Goal: Information Seeking & Learning: Learn about a topic

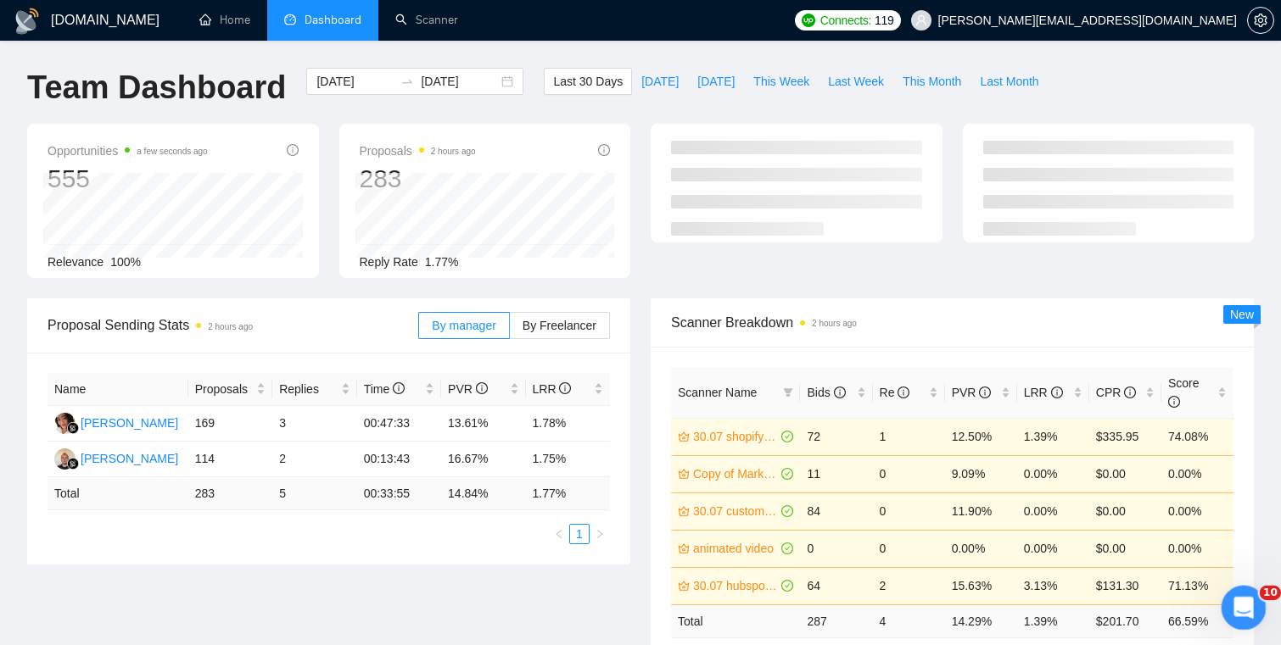
click at [1247, 596] on div "Open Intercom Messenger" at bounding box center [1241, 606] width 56 height 56
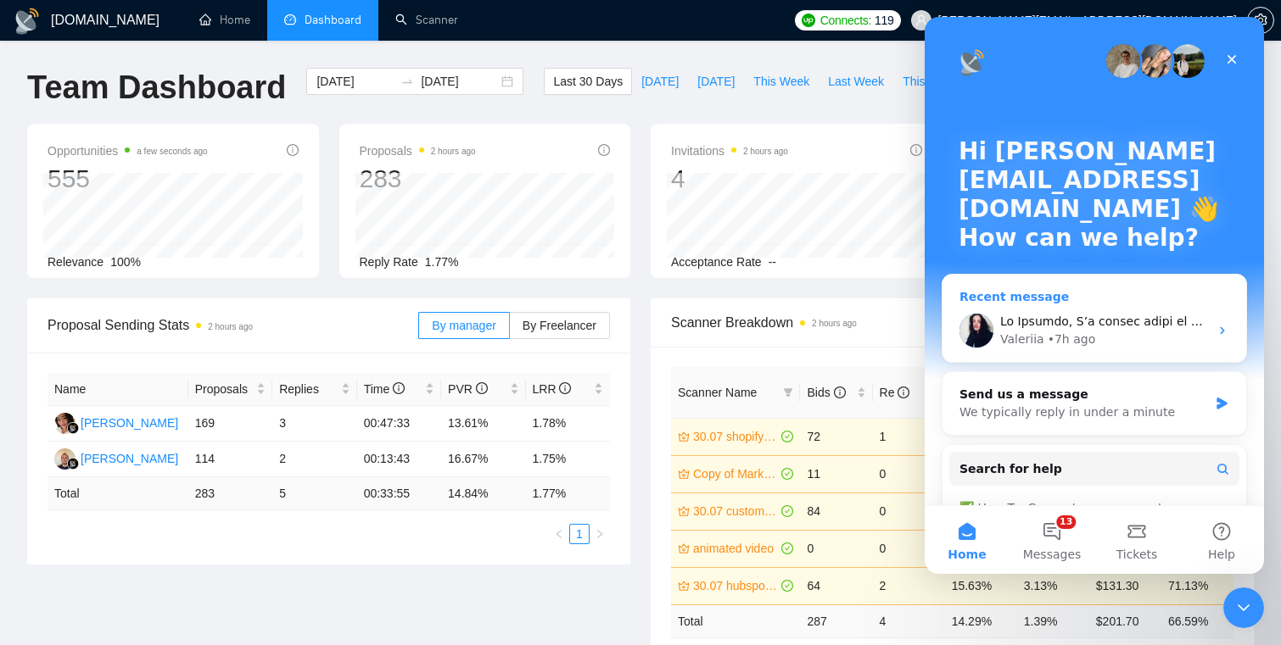
click at [1095, 329] on div "Intercom messenger" at bounding box center [1104, 322] width 209 height 18
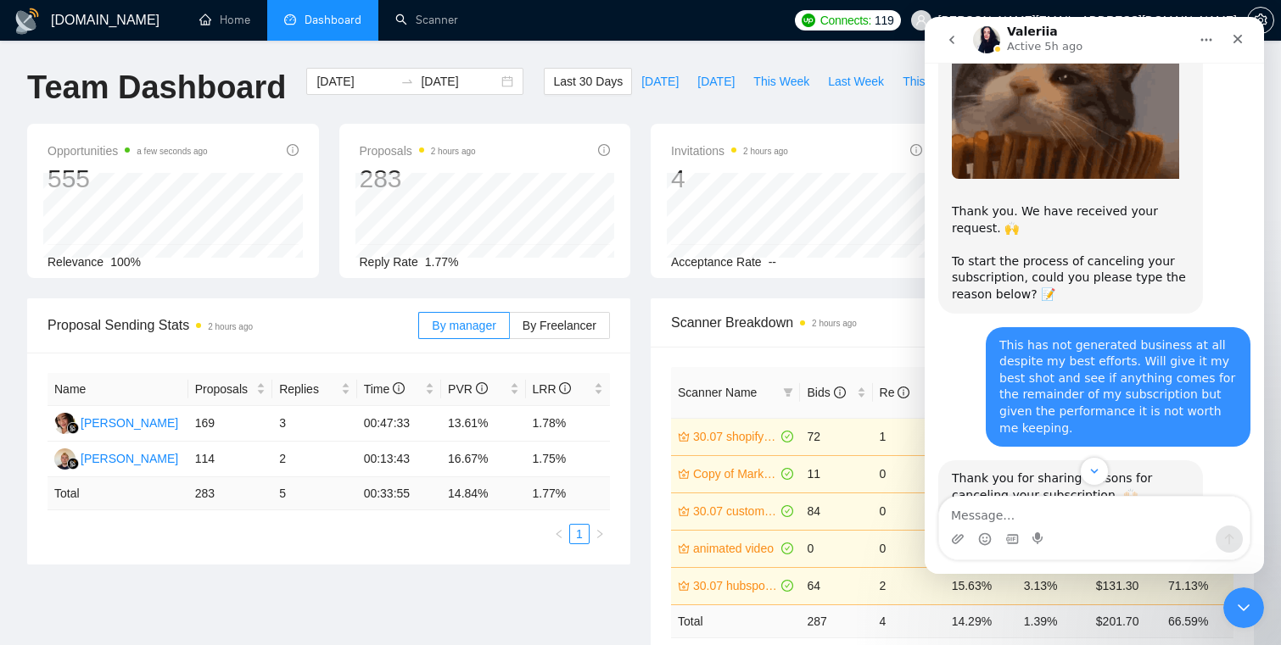
scroll to position [45, 0]
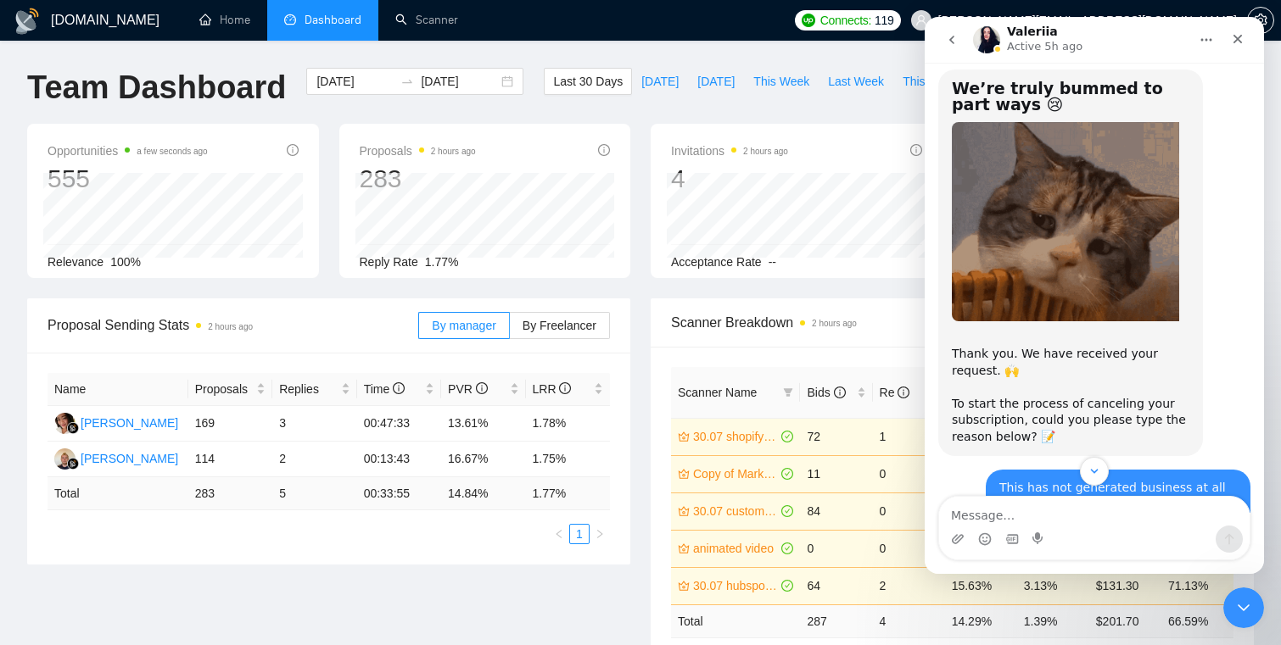
click at [949, 42] on icon "go back" at bounding box center [952, 40] width 14 height 14
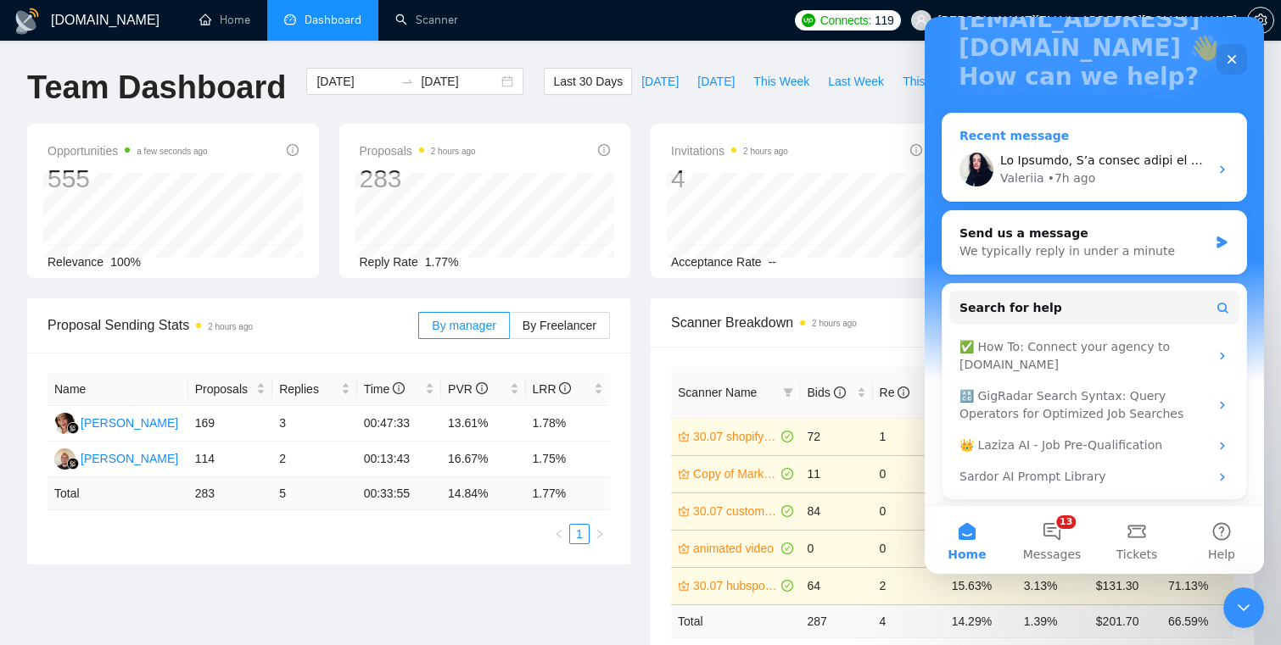
scroll to position [165, 0]
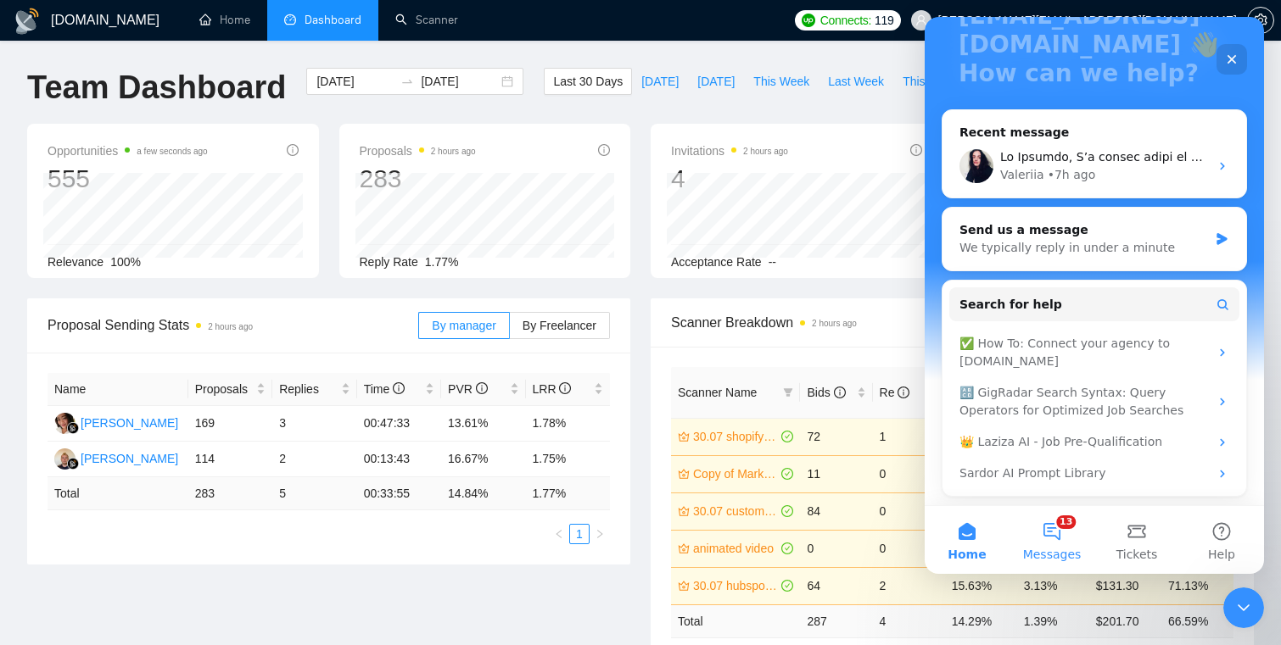
click at [1058, 537] on button "13 Messages" at bounding box center [1051, 540] width 85 height 68
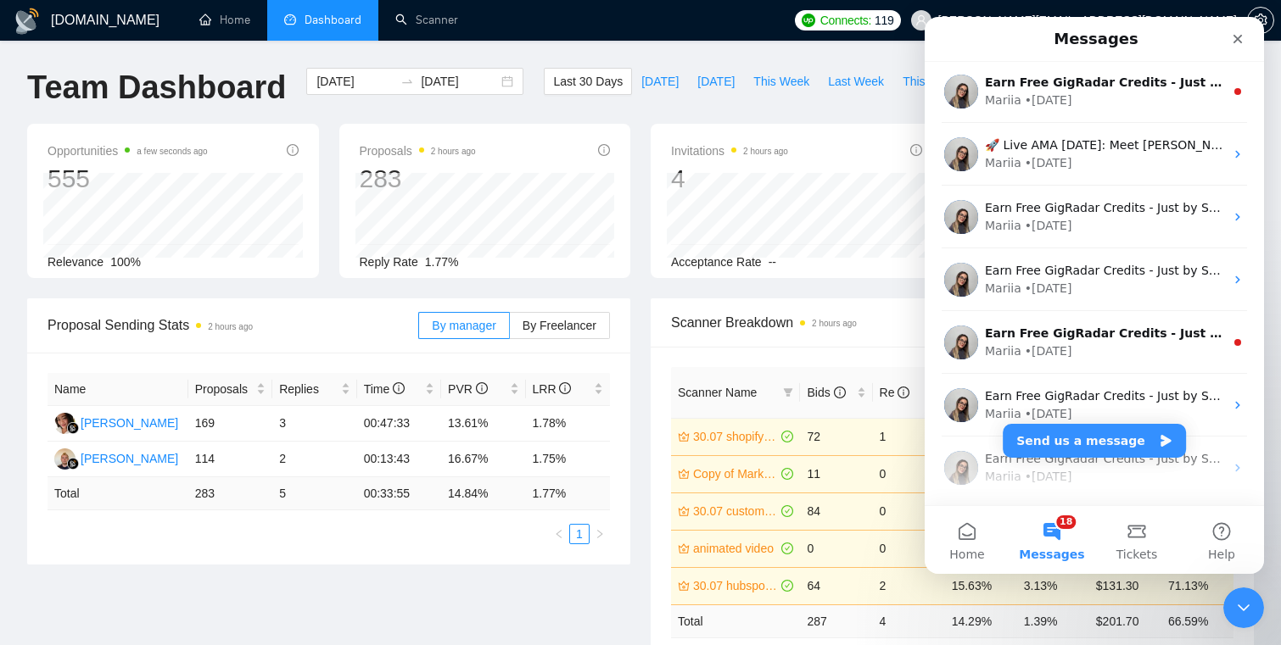
scroll to position [1713, 0]
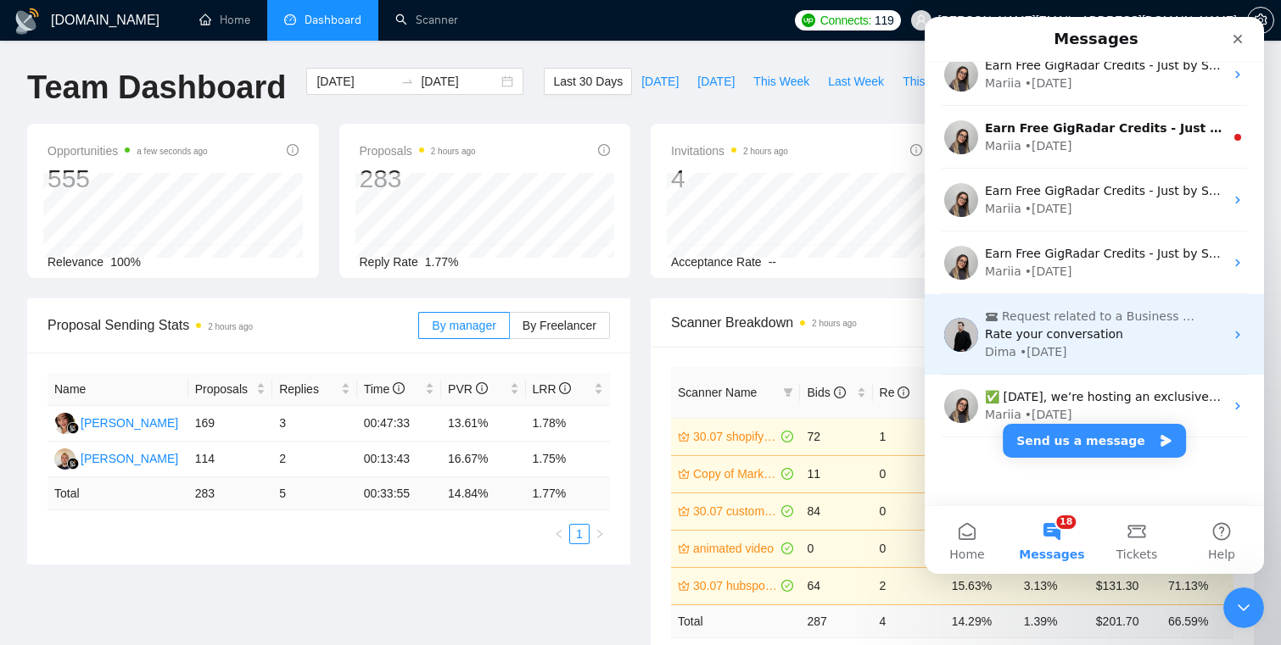
click at [1136, 349] on div "Dima • 12w ago" at bounding box center [1104, 352] width 239 height 18
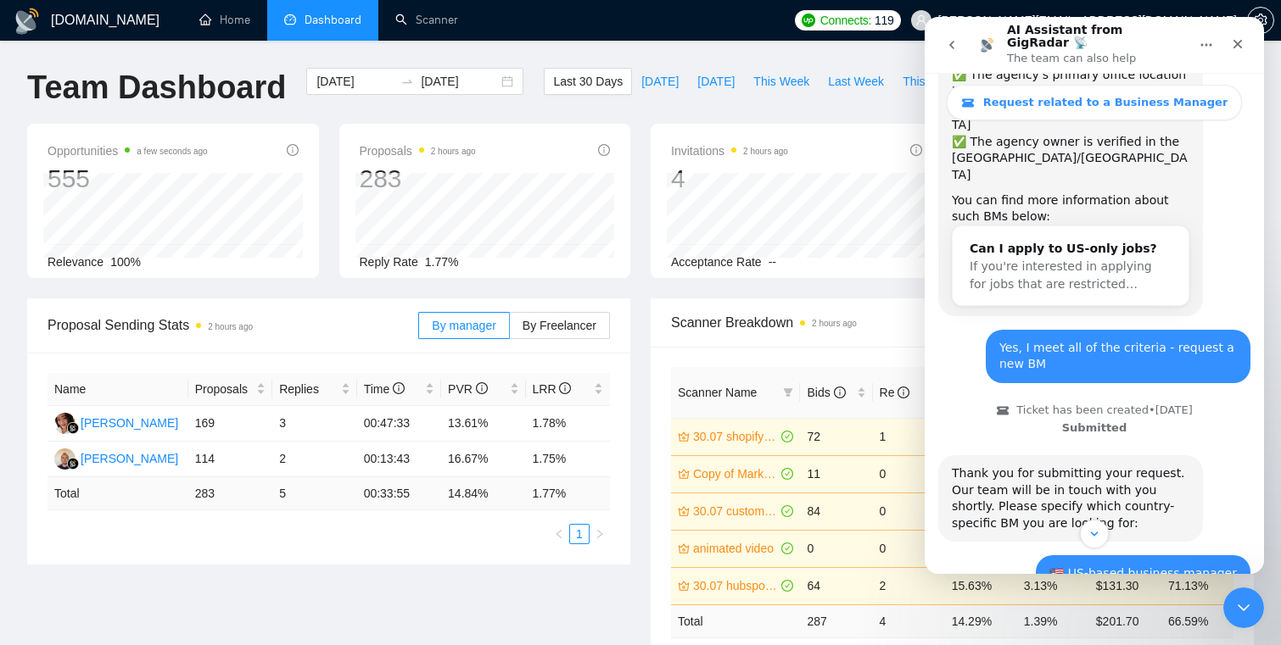
scroll to position [0, 0]
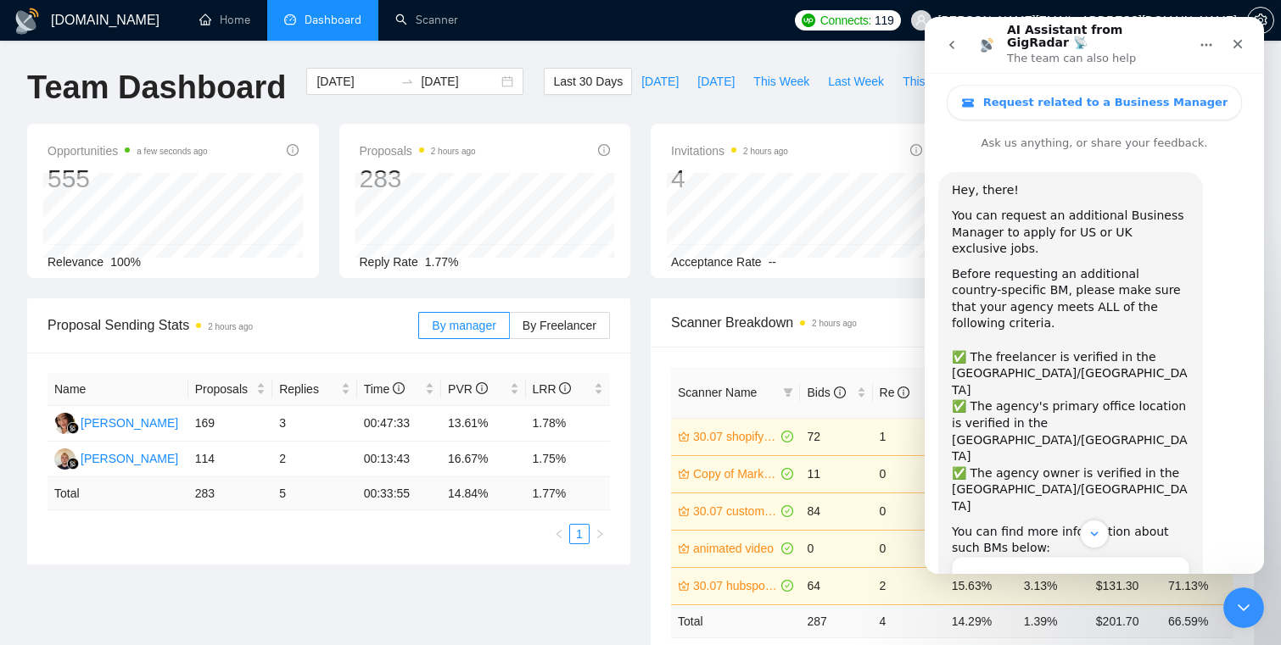
click at [950, 42] on icon "go back" at bounding box center [952, 45] width 14 height 14
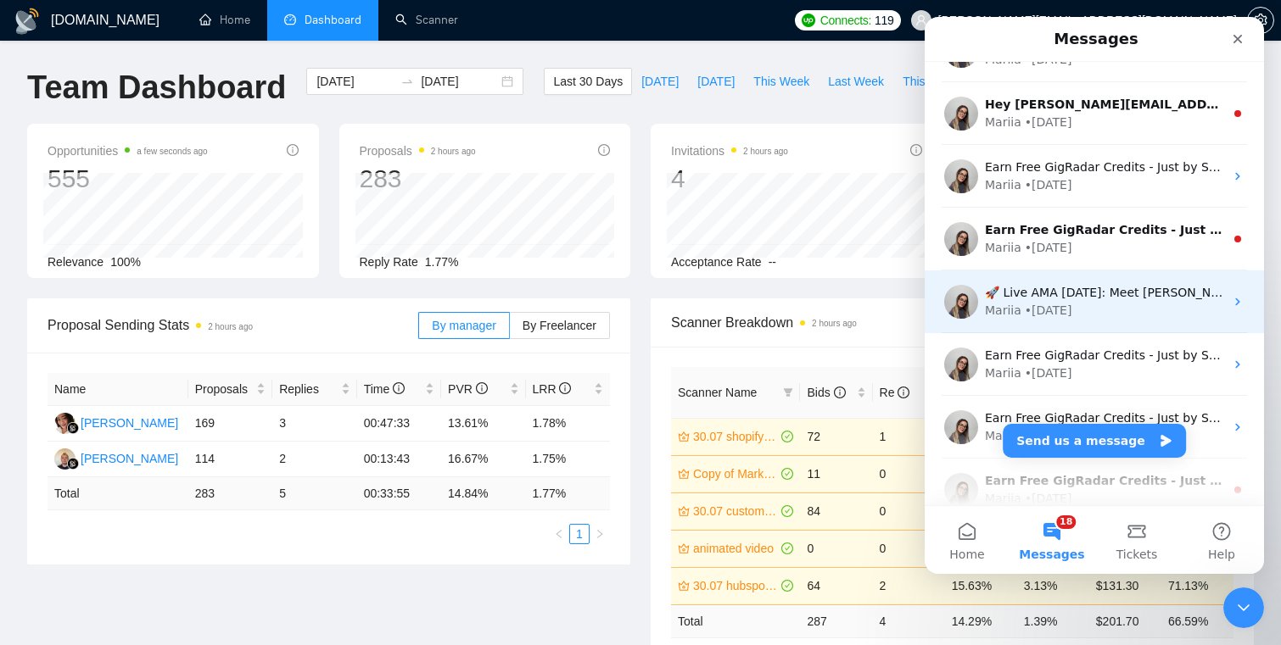
scroll to position [1342, 0]
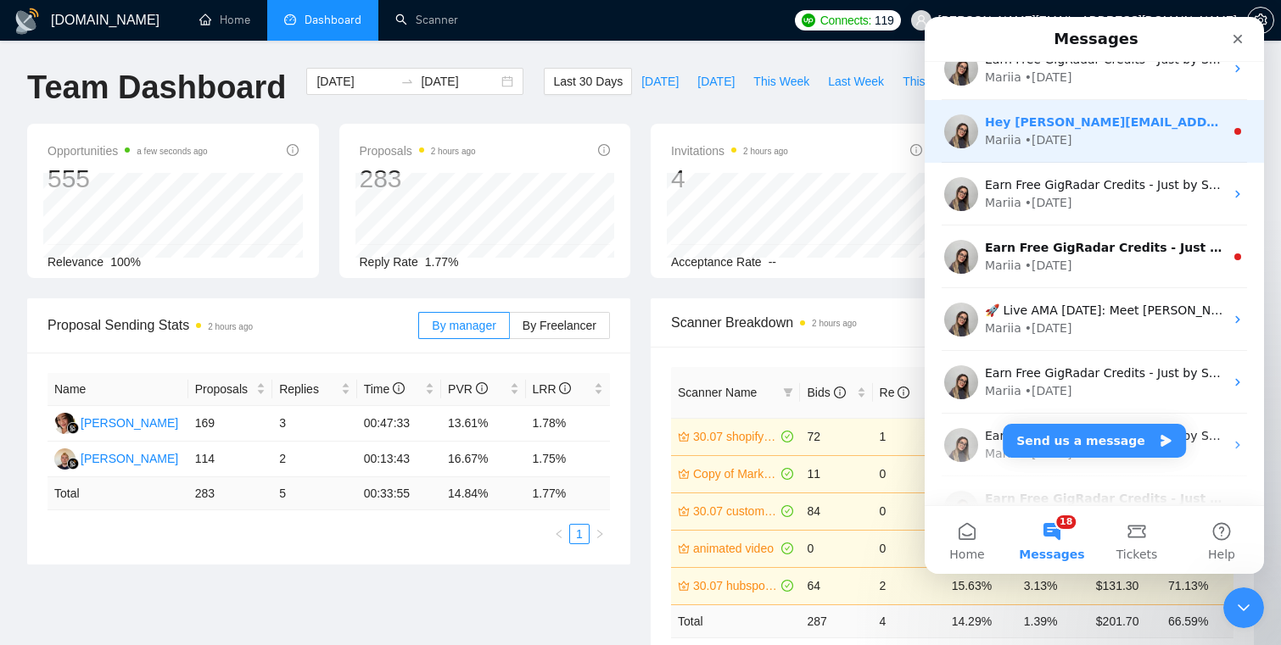
click at [1037, 149] on div "Hey michael@primemarketingexperts.com, Looks like your Upwork agency Prime Mark…" at bounding box center [1093, 131] width 339 height 63
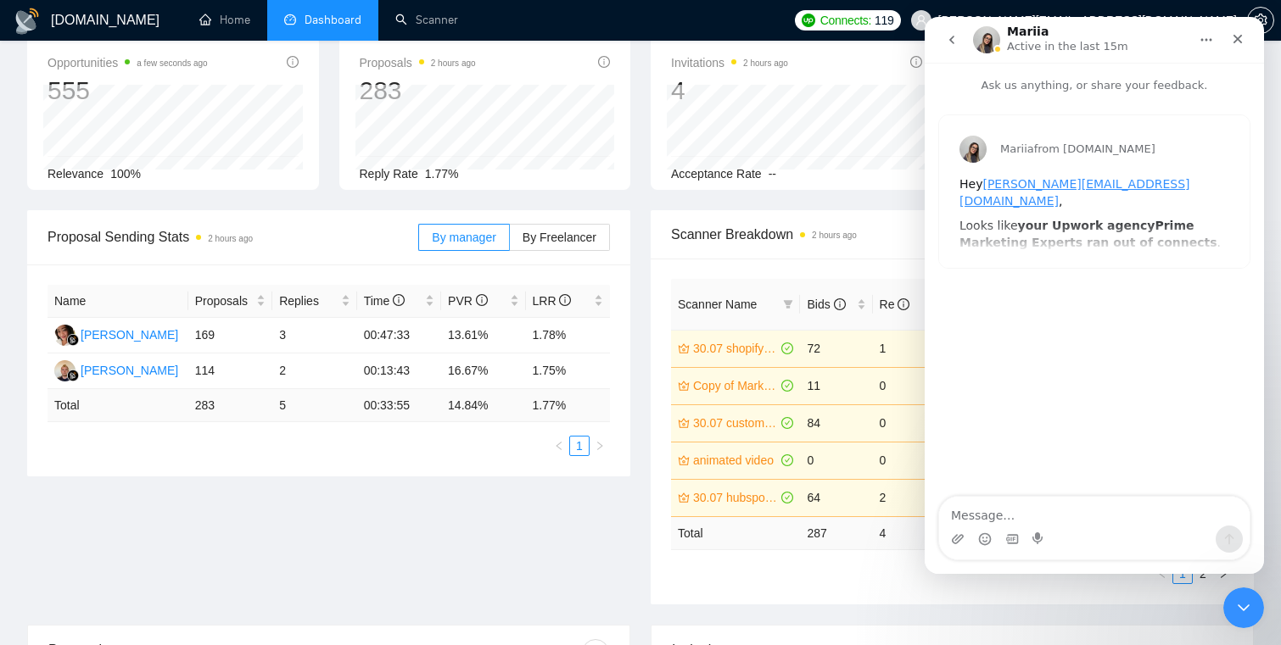
scroll to position [89, 0]
click at [1098, 304] on div "Mariia from GigRadar.io Hey michael@primemarketingexperts.com , Looks like your…" at bounding box center [1093, 296] width 339 height 405
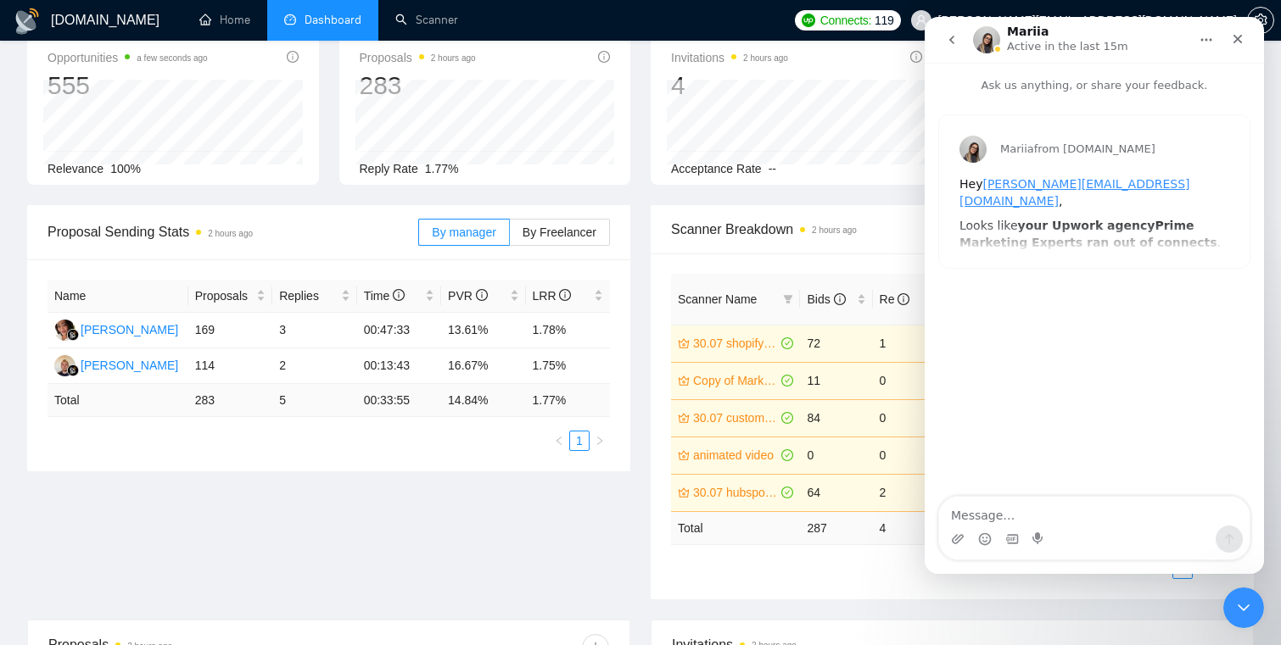
scroll to position [0, 0]
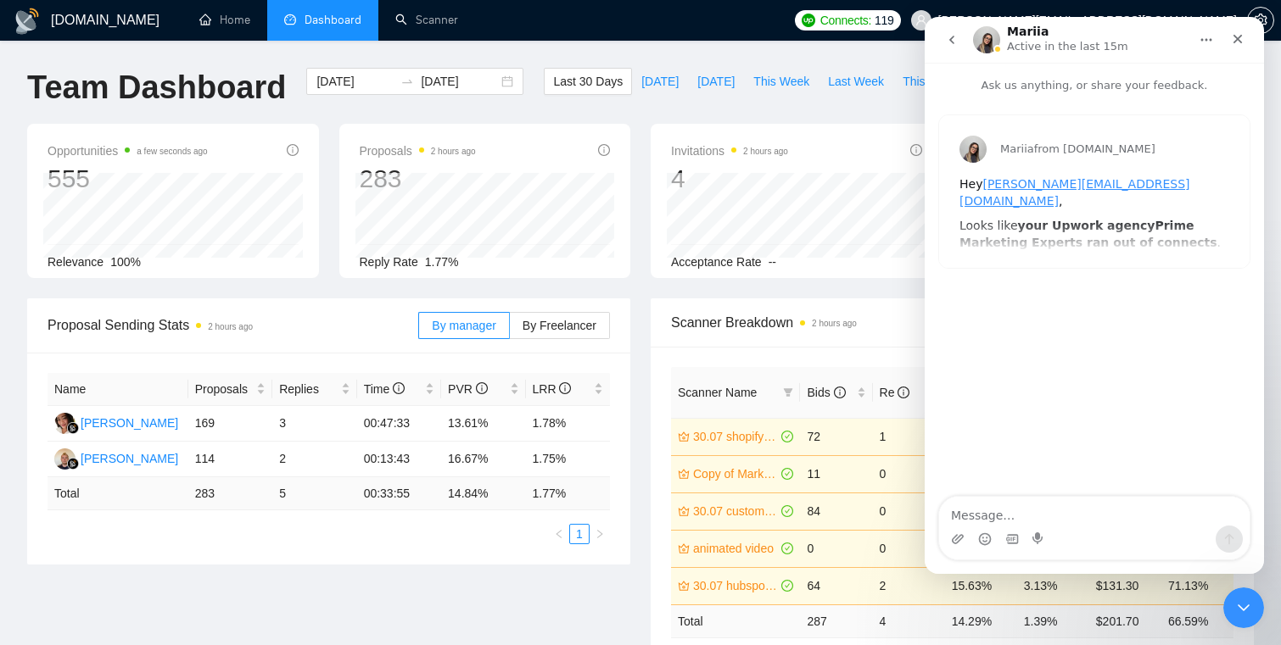
click at [952, 48] on button "go back" at bounding box center [951, 40] width 32 height 32
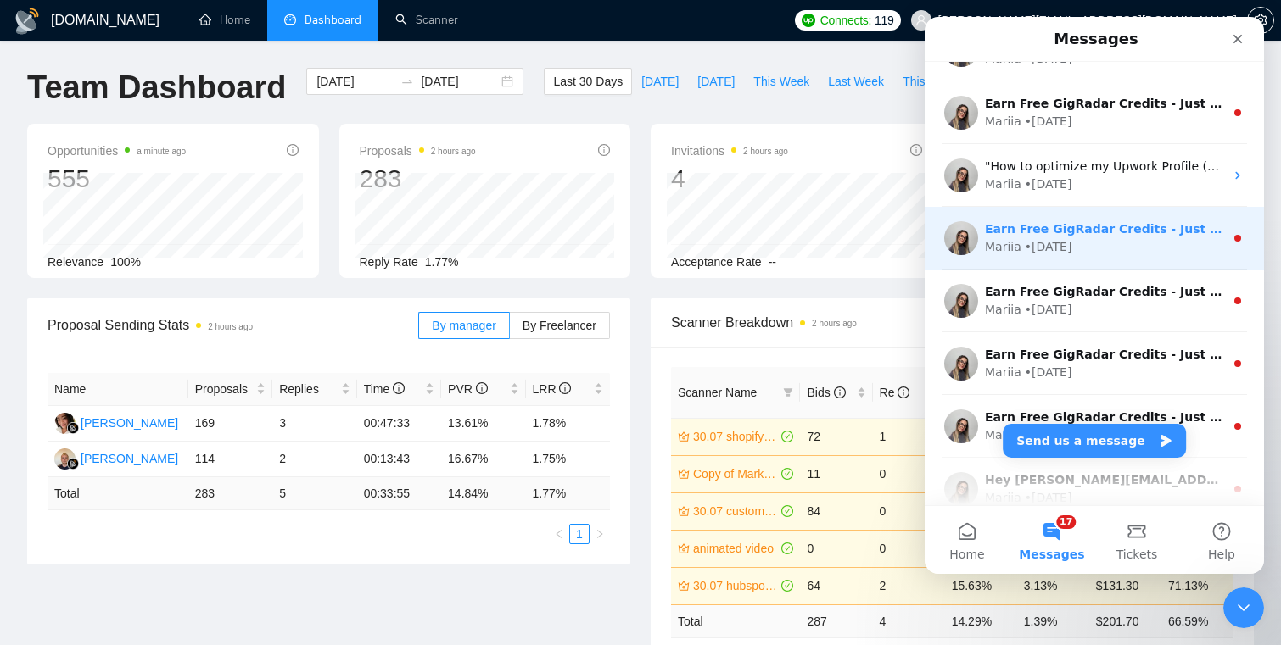
scroll to position [847, 0]
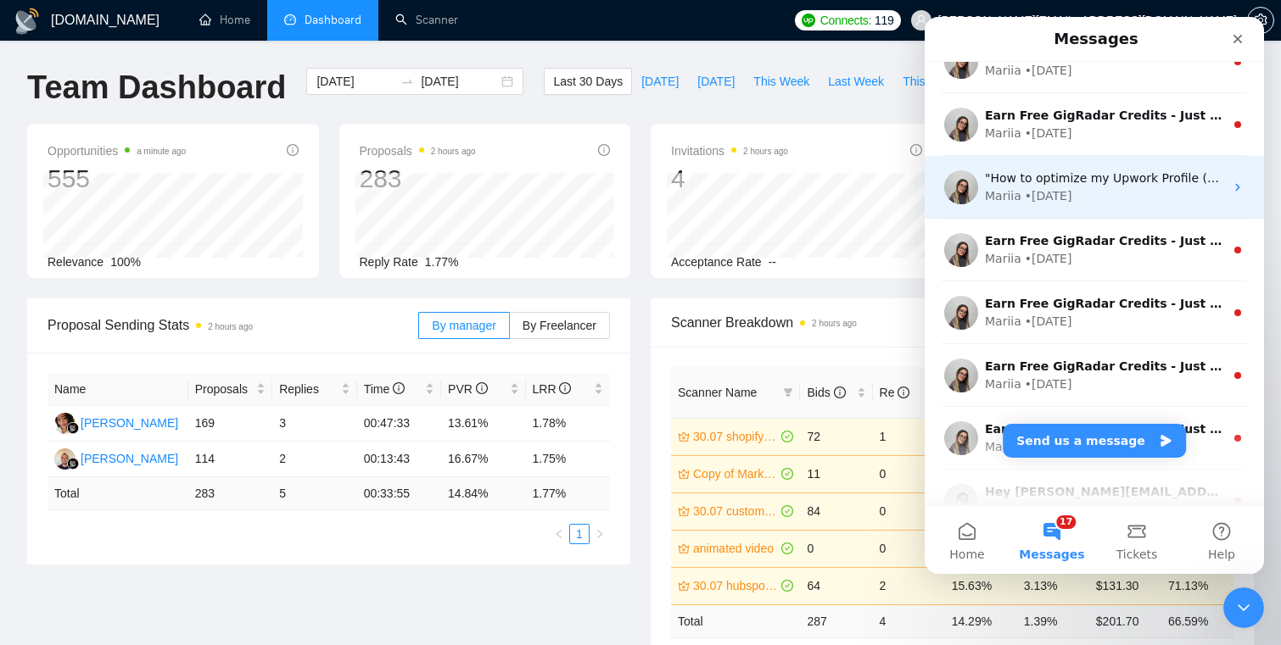
click at [1102, 196] on div "Mariia • 8w ago" at bounding box center [1104, 196] width 239 height 18
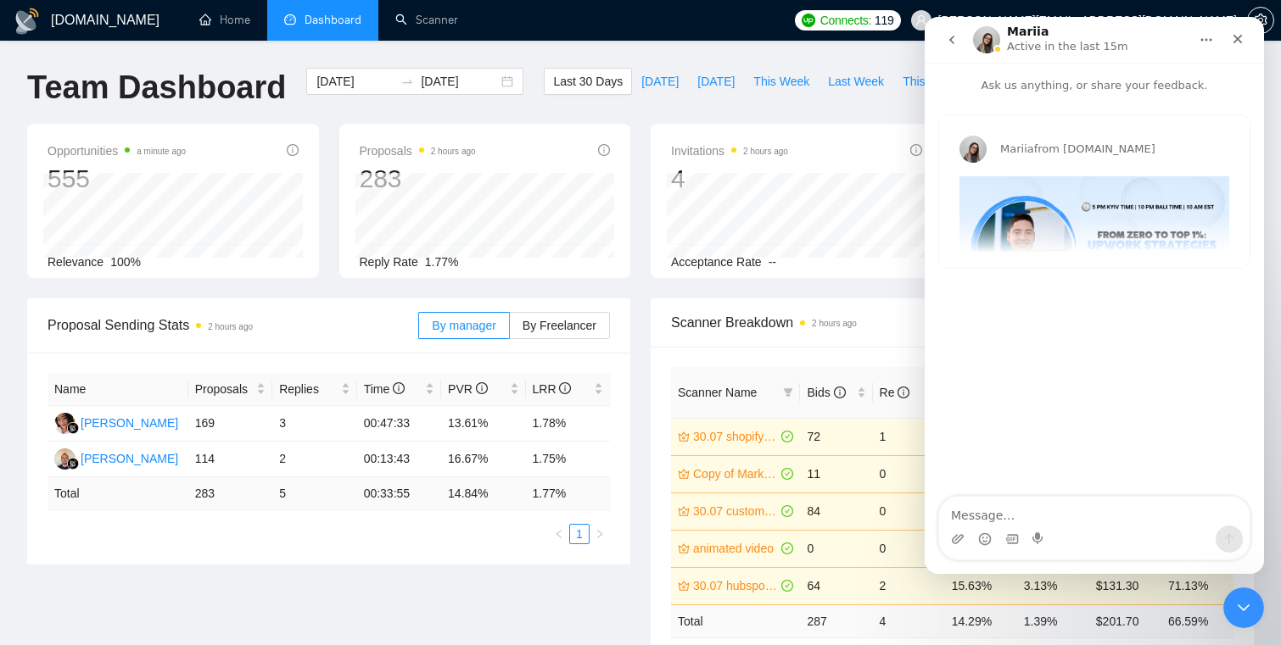
click at [1086, 354] on div "Mariia from GigRadar.io "How to optimize my Upwork Profile (and win more Projec…" at bounding box center [1093, 296] width 339 height 405
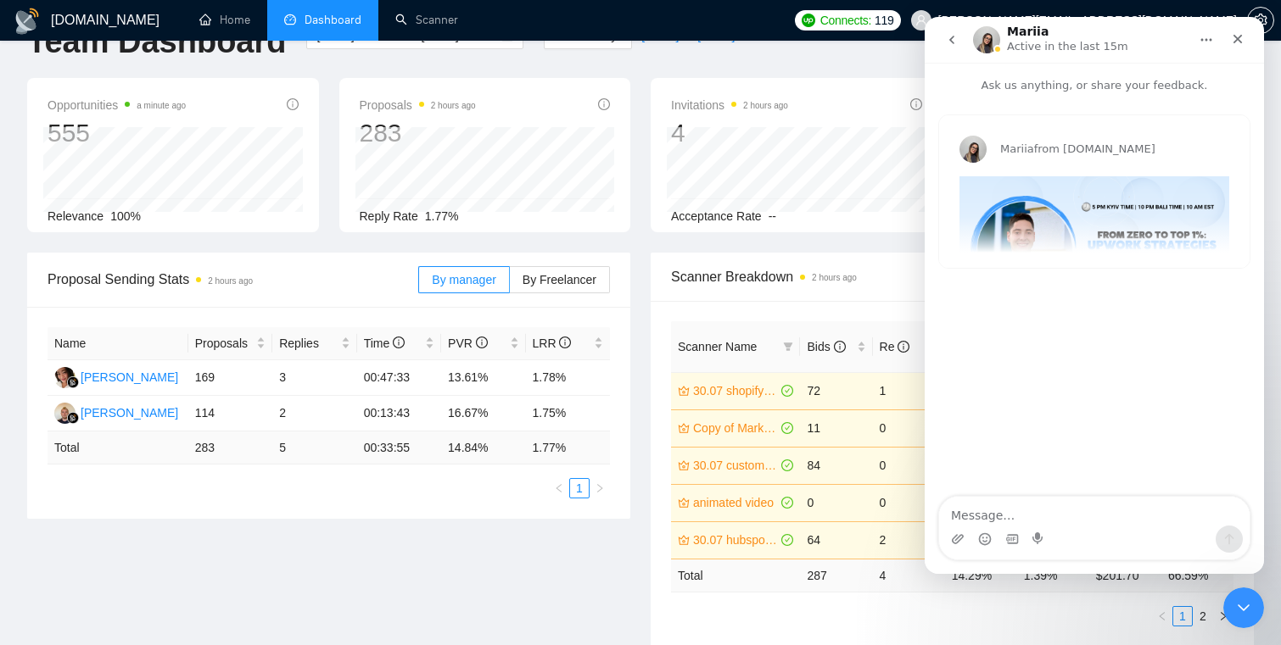
scroll to position [99, 0]
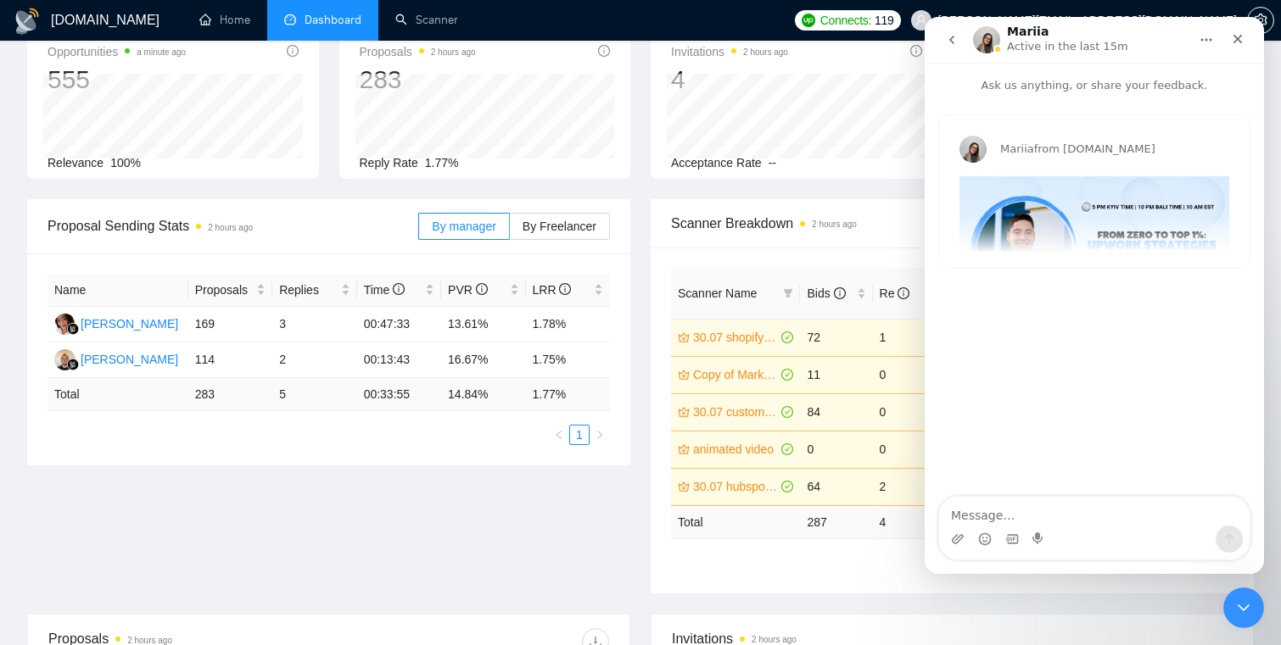
click at [943, 34] on button "go back" at bounding box center [951, 40] width 32 height 32
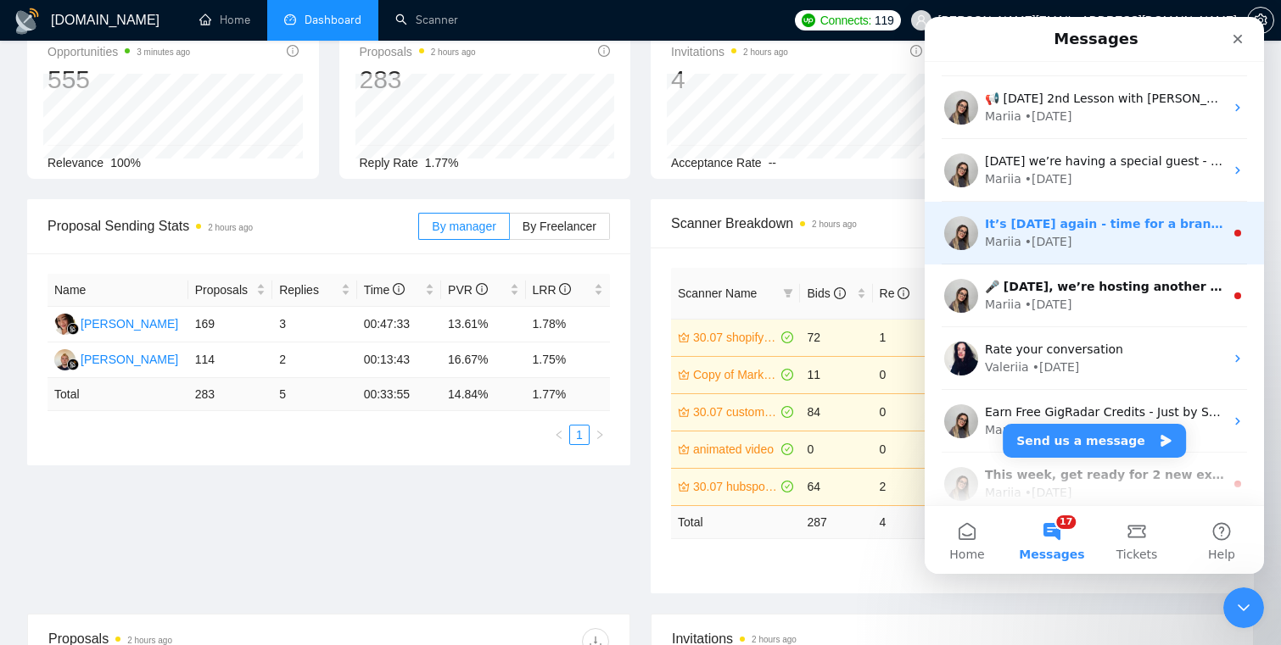
scroll to position [53, 0]
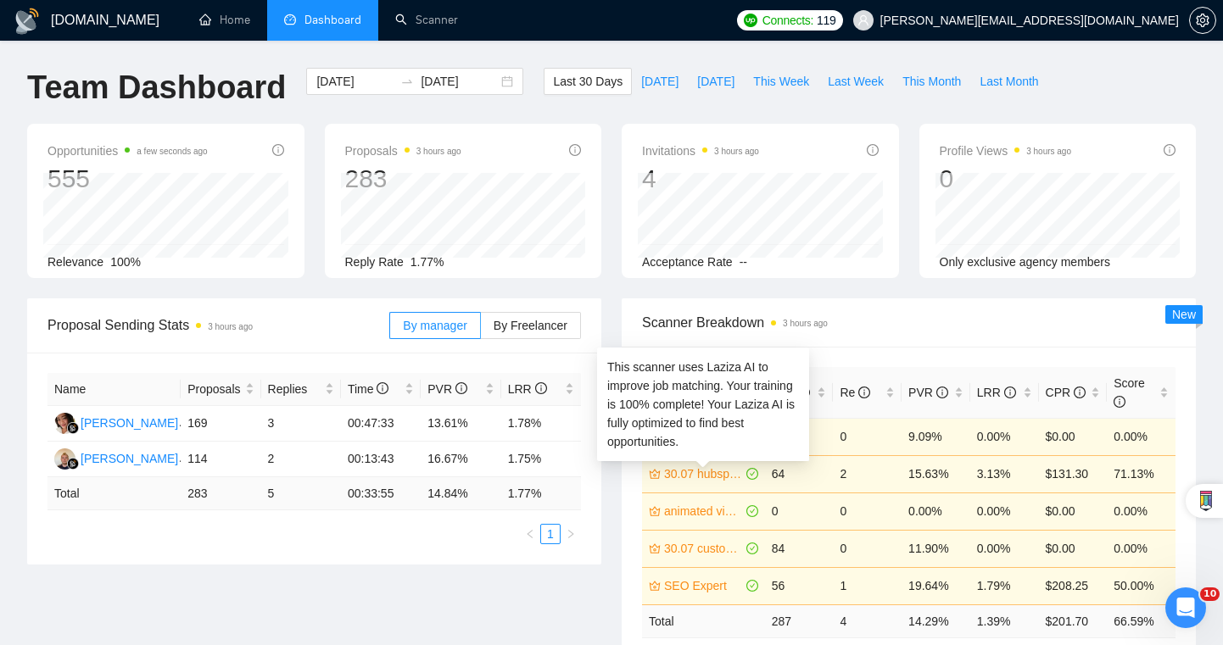
click at [702, 471] on link "30.07 hubspot specialist ([DEMOGRAPHIC_DATA] - not for residents)" at bounding box center [703, 474] width 79 height 19
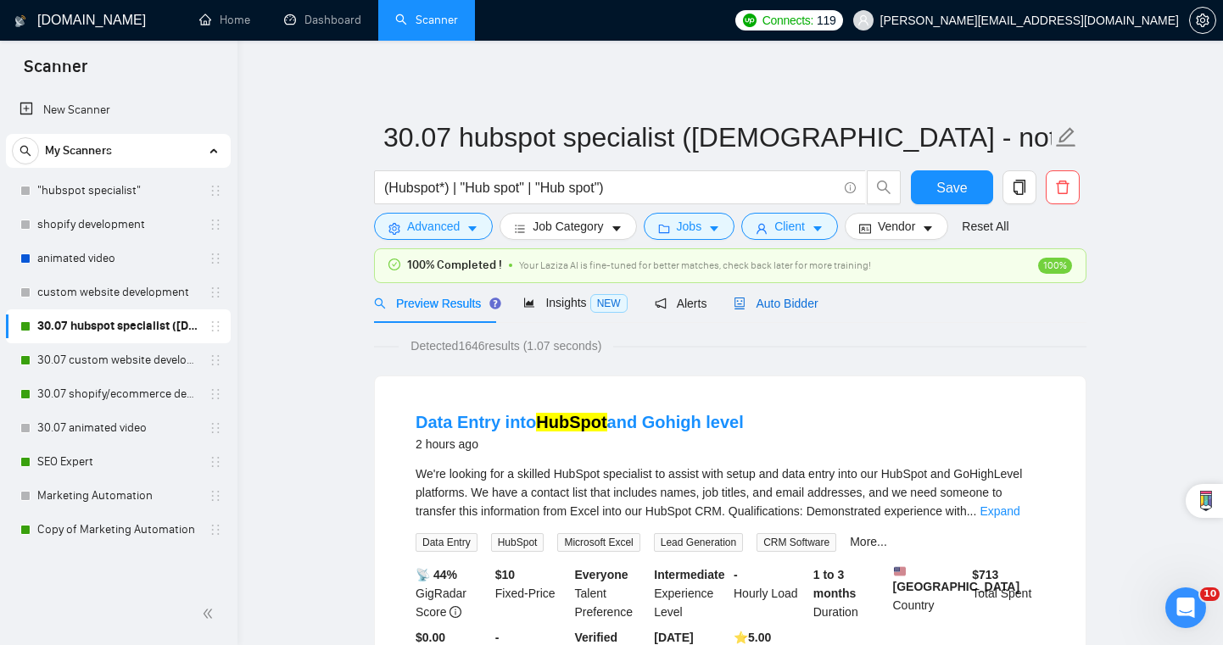
click at [793, 310] on div "Auto Bidder" at bounding box center [776, 303] width 84 height 19
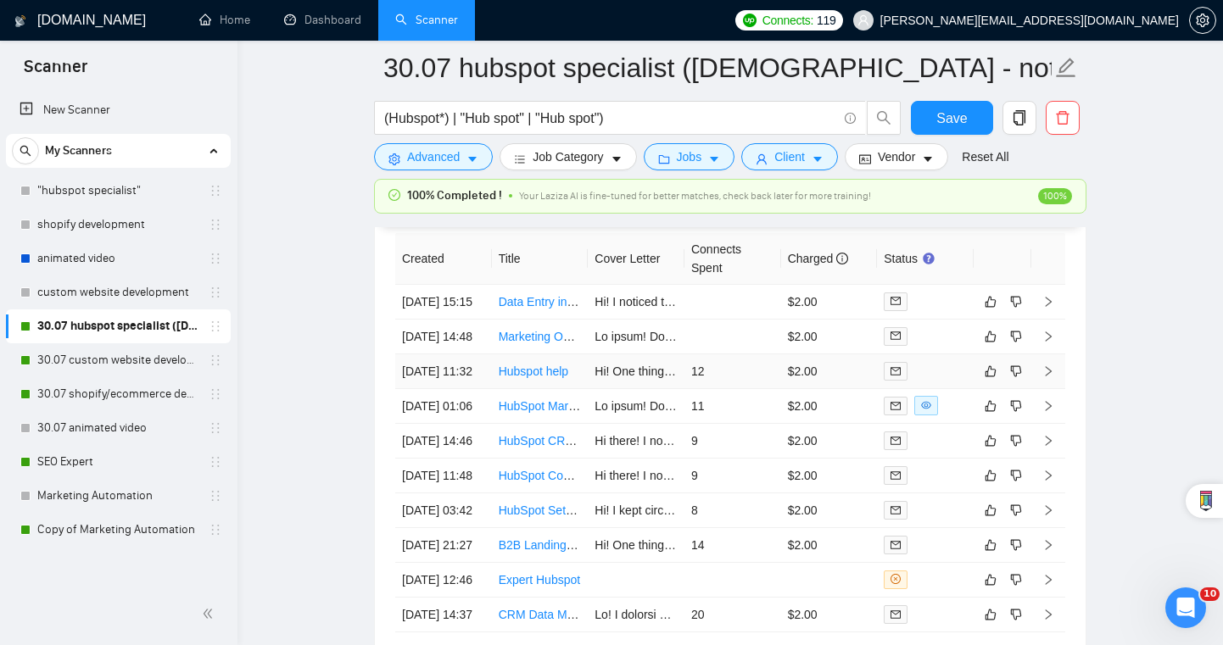
scroll to position [4462, 0]
click at [959, 417] on div at bounding box center [925, 408] width 83 height 20
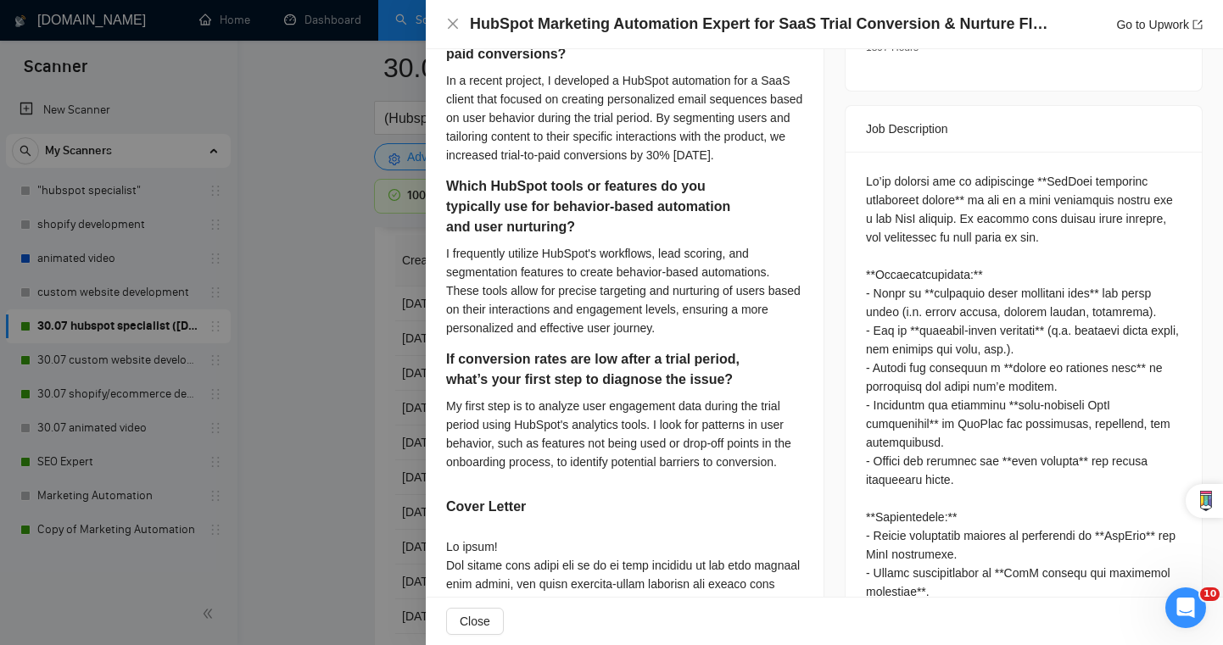
scroll to position [661, 0]
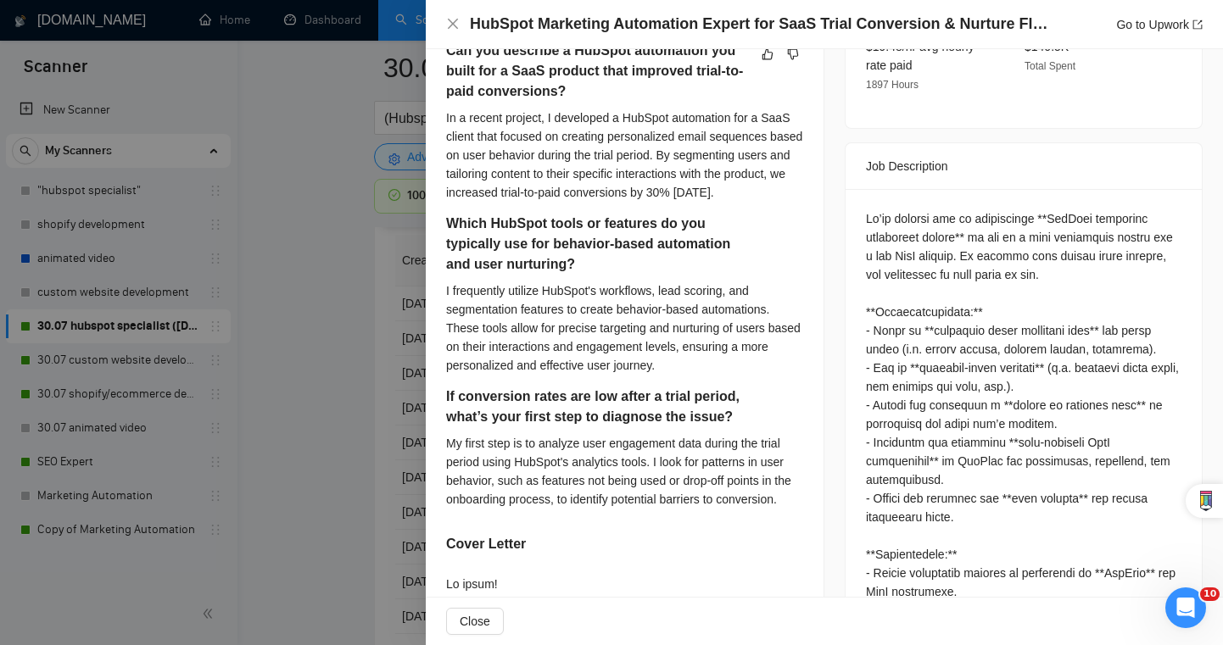
click at [346, 508] on div at bounding box center [611, 322] width 1223 height 645
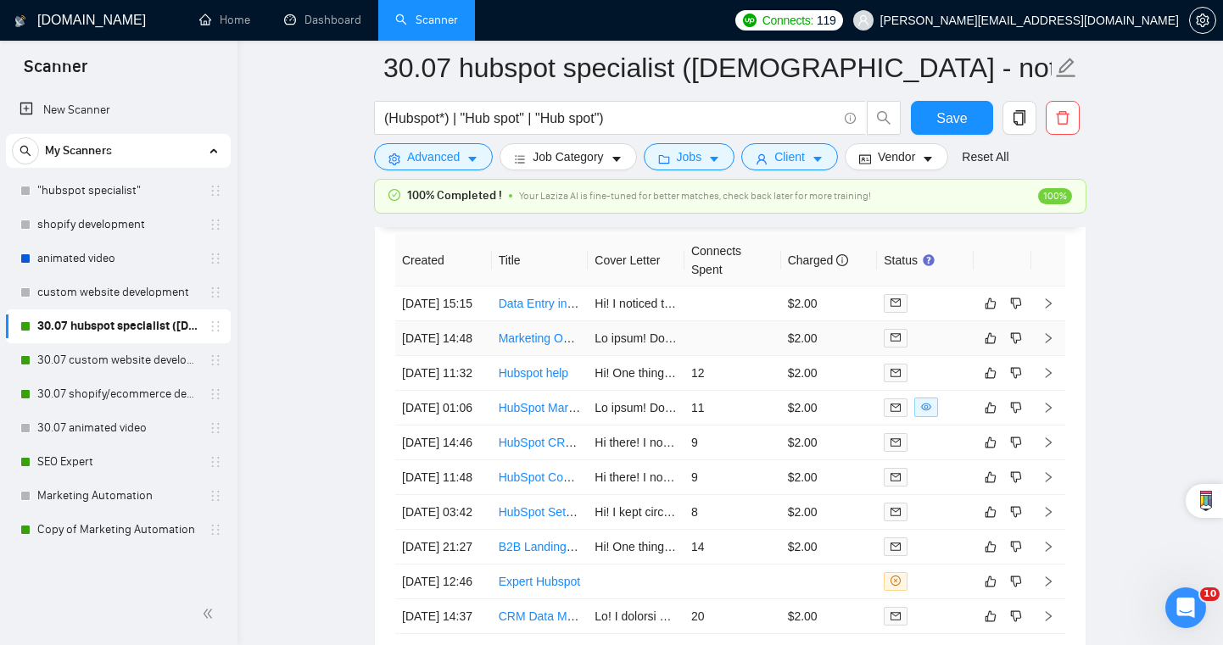
click at [927, 332] on div at bounding box center [925, 338] width 83 height 19
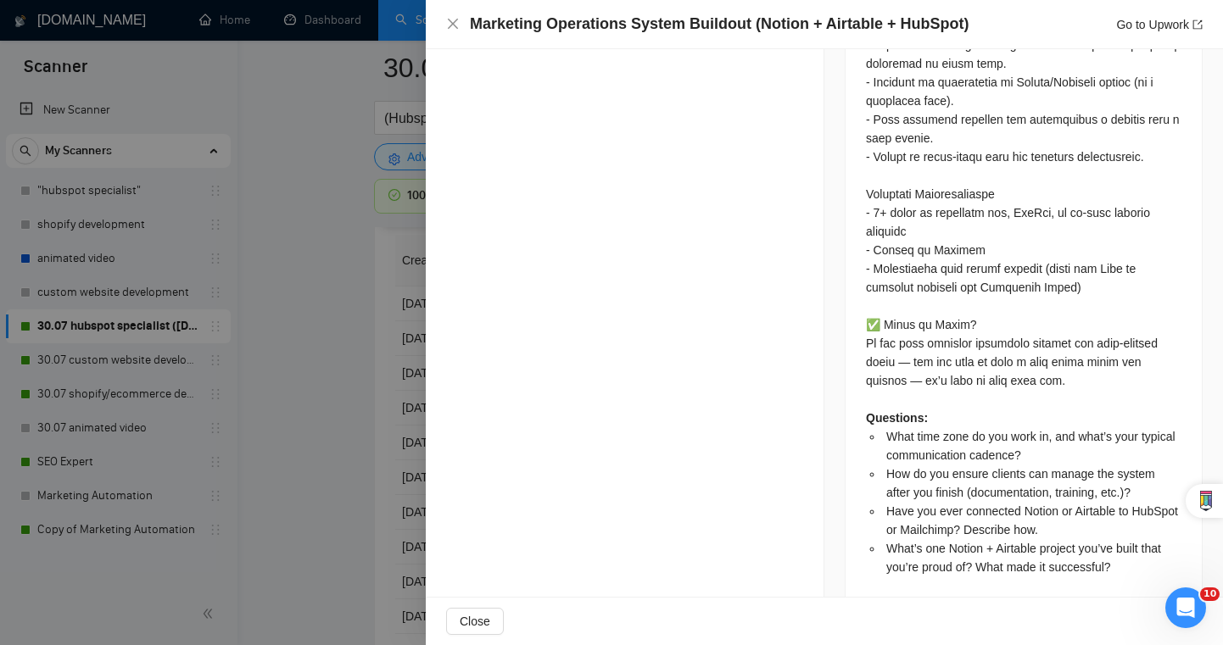
scroll to position [2355, 0]
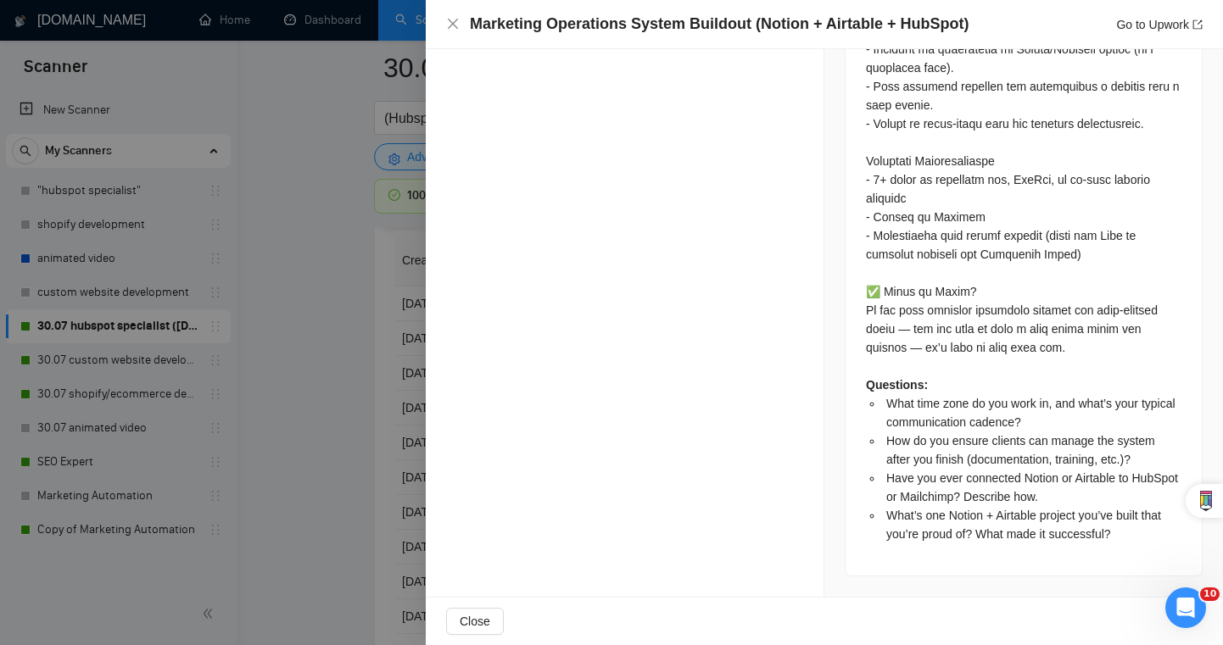
click at [293, 404] on div at bounding box center [611, 322] width 1223 height 645
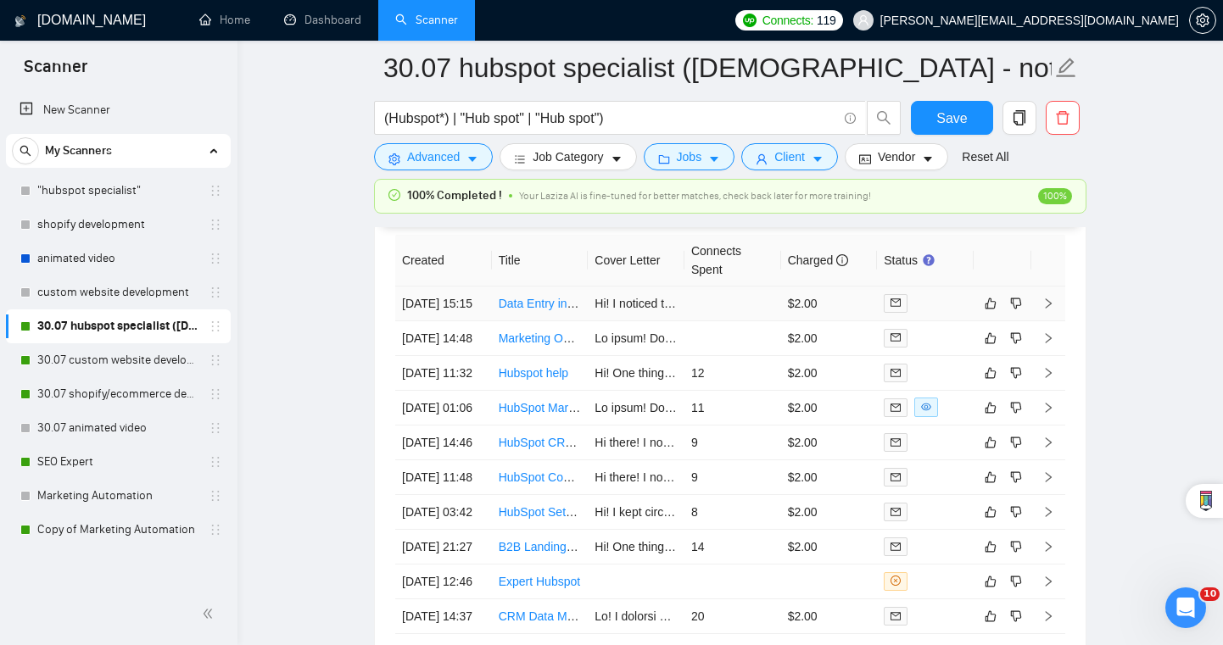
click at [756, 287] on td at bounding box center [732, 304] width 97 height 35
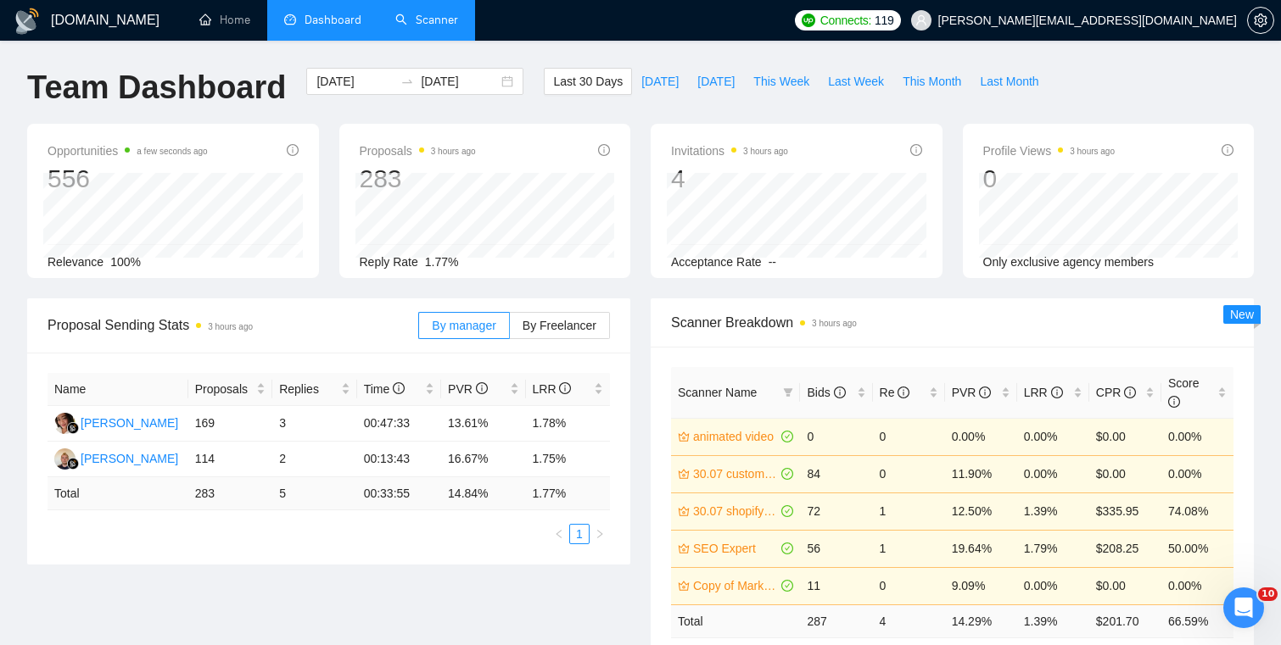
click at [438, 27] on link "Scanner" at bounding box center [426, 20] width 63 height 14
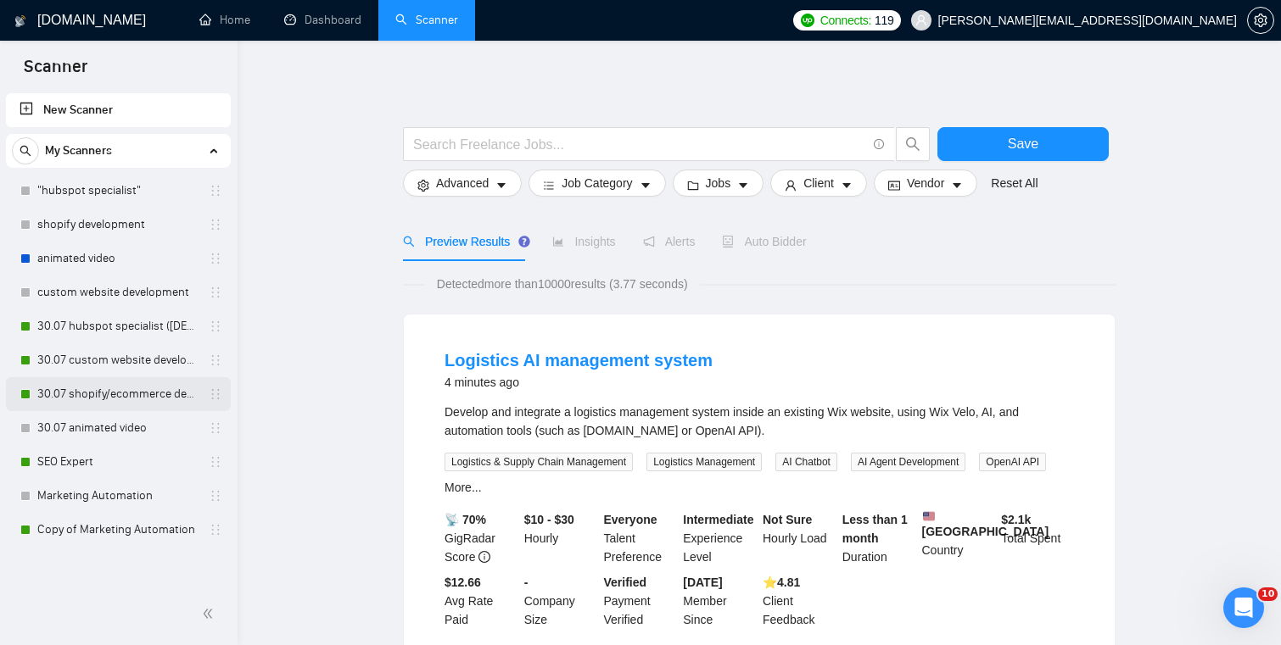
click at [169, 399] on link "30.07 shopify/ecommerce development (worldwide)" at bounding box center [117, 394] width 161 height 34
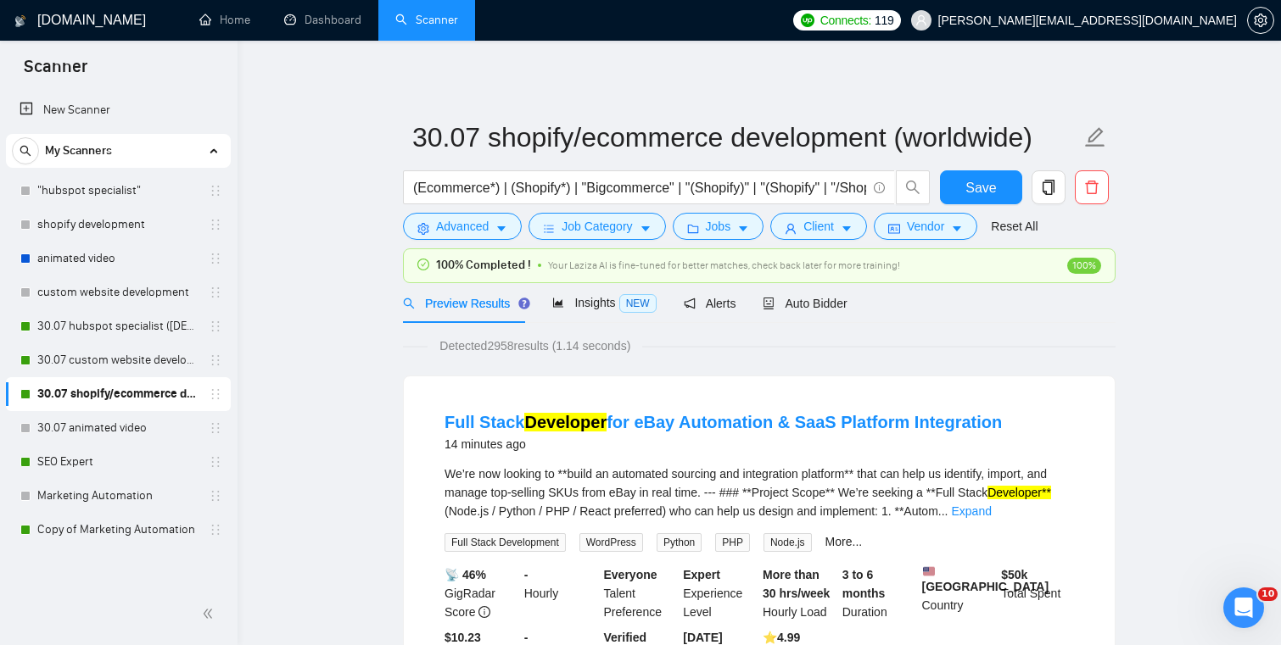
click at [742, 266] on span "Your Laziza AI is fine-tuned for better matches, check back later for more trai…" at bounding box center [724, 266] width 352 height 12
click at [98, 328] on link "30.07 hubspot specialist ([DEMOGRAPHIC_DATA] - not for residents)" at bounding box center [117, 327] width 161 height 34
